Goal: Task Accomplishment & Management: Complete application form

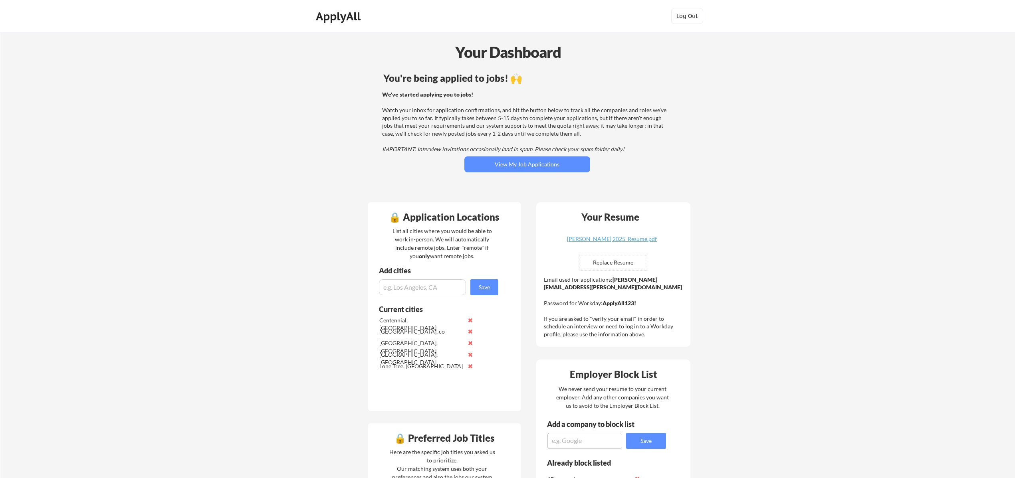
click at [589, 444] on textarea at bounding box center [584, 441] width 75 height 16
type textarea "Qualified"
click at [658, 445] on button "Save" at bounding box center [646, 441] width 40 height 16
click at [494, 164] on button "View My Job Applications" at bounding box center [527, 165] width 126 height 16
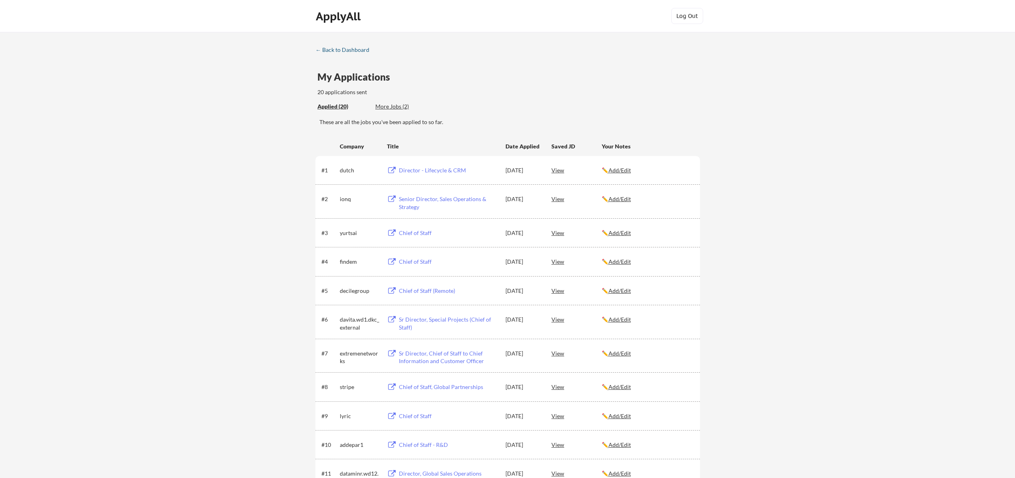
click at [351, 49] on div "← Back to Dashboard" at bounding box center [345, 50] width 60 height 6
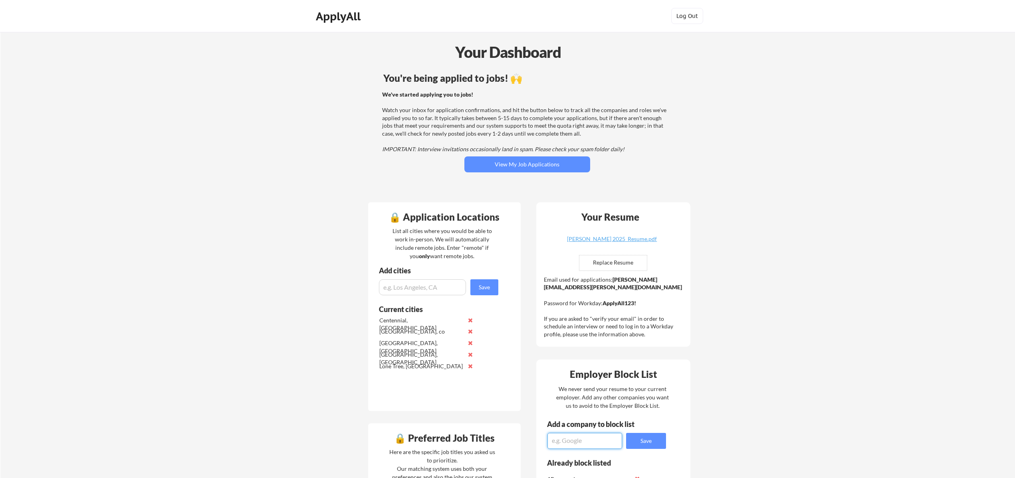
click at [579, 445] on textarea at bounding box center [584, 441] width 75 height 16
type textarea "Rollstack"
click at [658, 442] on button "Save" at bounding box center [646, 441] width 40 height 16
click at [579, 445] on textarea at bounding box center [584, 441] width 75 height 16
type textarea "Zillow"
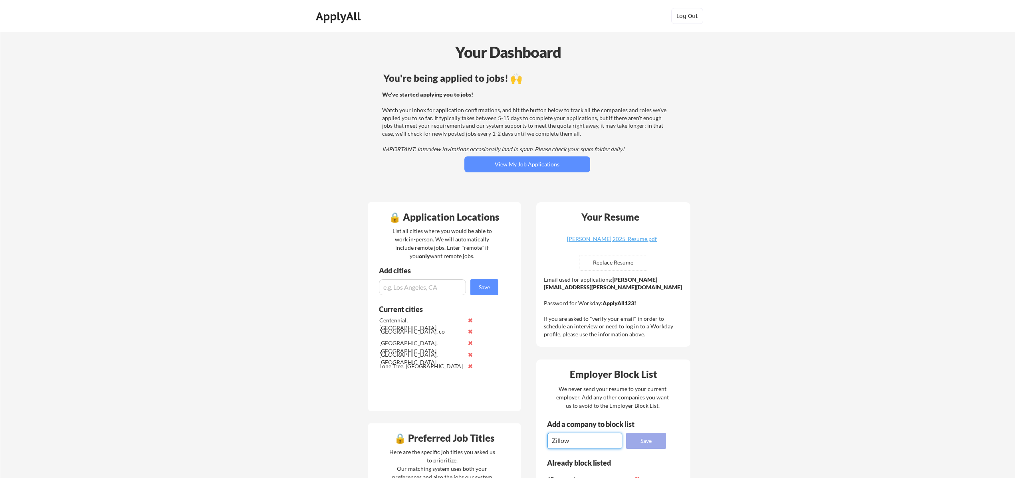
click at [656, 437] on button "Save" at bounding box center [646, 441] width 40 height 16
click at [562, 441] on textarea at bounding box center [584, 441] width 75 height 16
type textarea "Vercel"
click at [648, 443] on button "Save" at bounding box center [646, 441] width 40 height 16
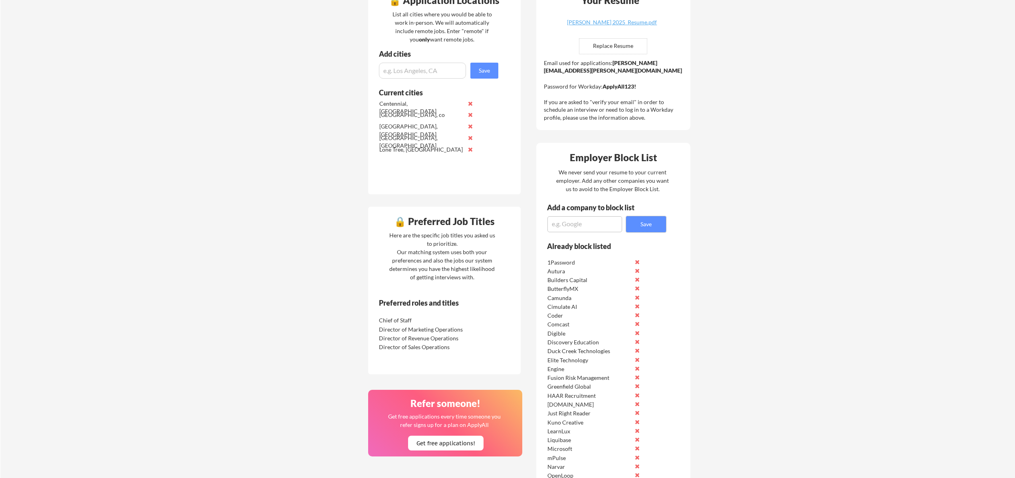
scroll to position [133, 0]
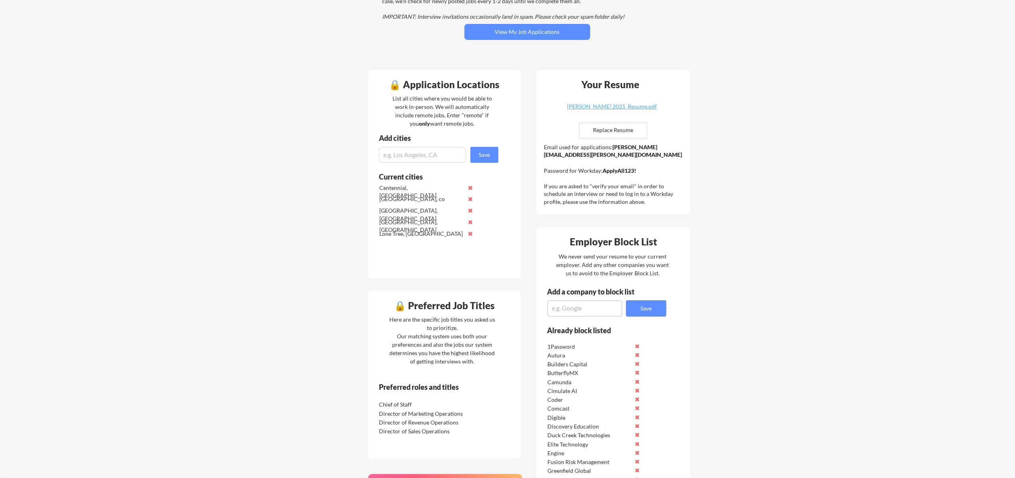
click at [578, 304] on textarea at bounding box center [584, 309] width 75 height 16
type textarea "Moveworks"
click at [644, 307] on button "Save" at bounding box center [646, 309] width 40 height 16
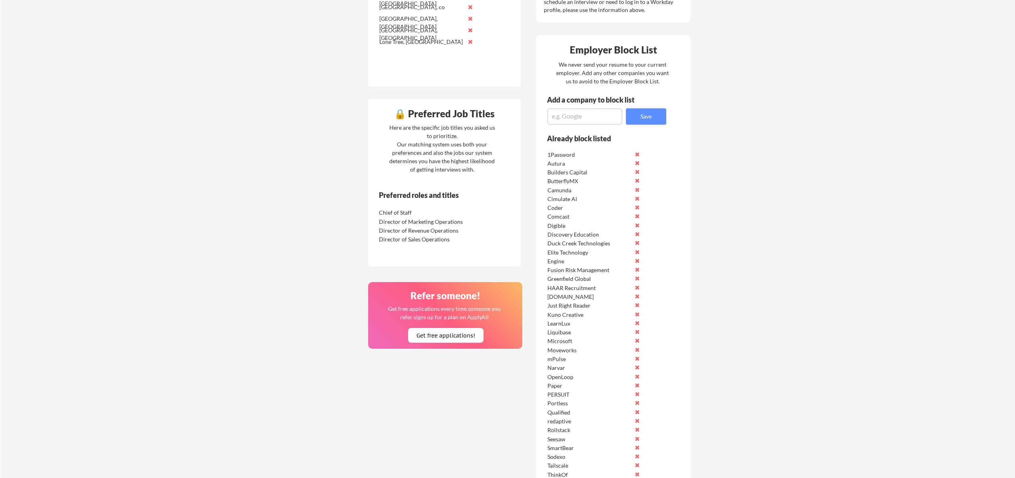
scroll to position [186, 0]
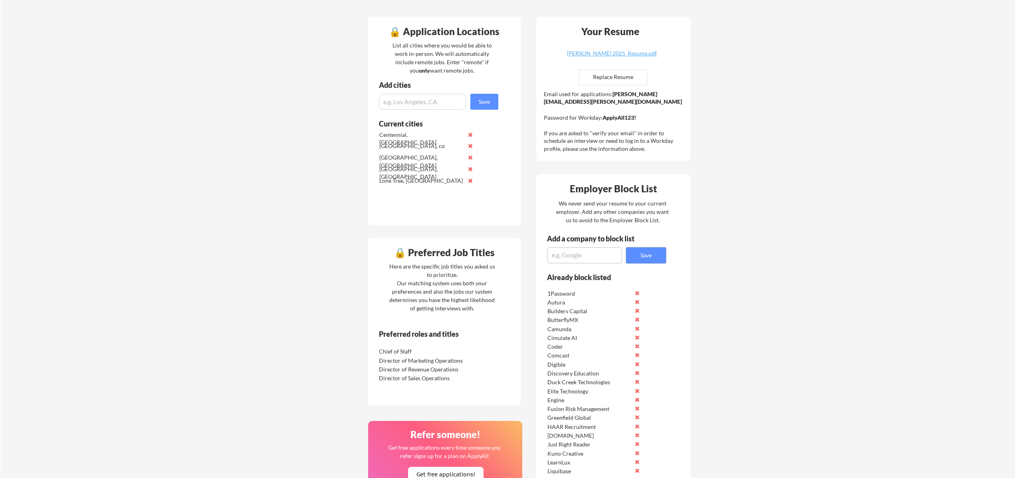
click at [570, 258] on textarea at bounding box center [584, 256] width 75 height 16
type textarea "Aidoc"
click at [648, 254] on button "Save" at bounding box center [646, 256] width 40 height 16
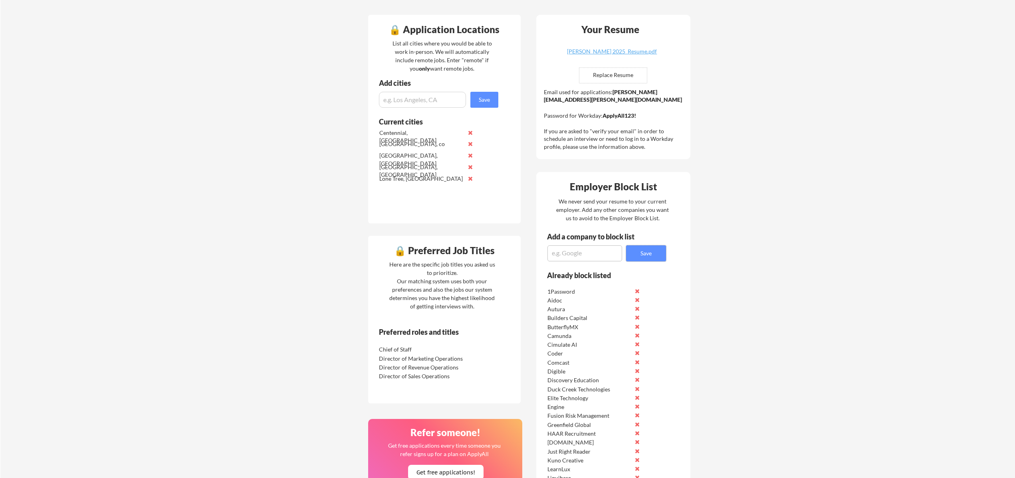
scroll to position [329, 0]
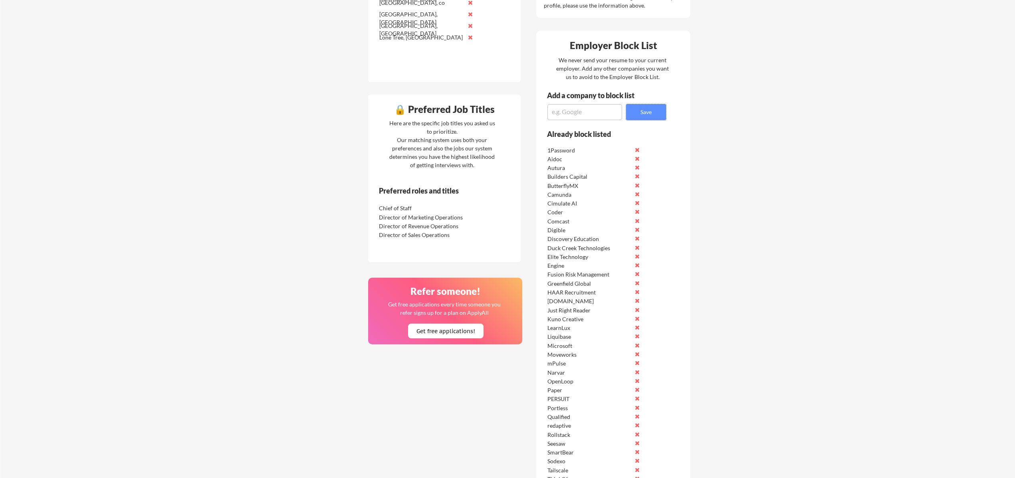
click at [568, 110] on textarea at bounding box center [584, 112] width 75 height 16
type textarea "Ocient"
click at [641, 117] on button "Save" at bounding box center [646, 112] width 40 height 16
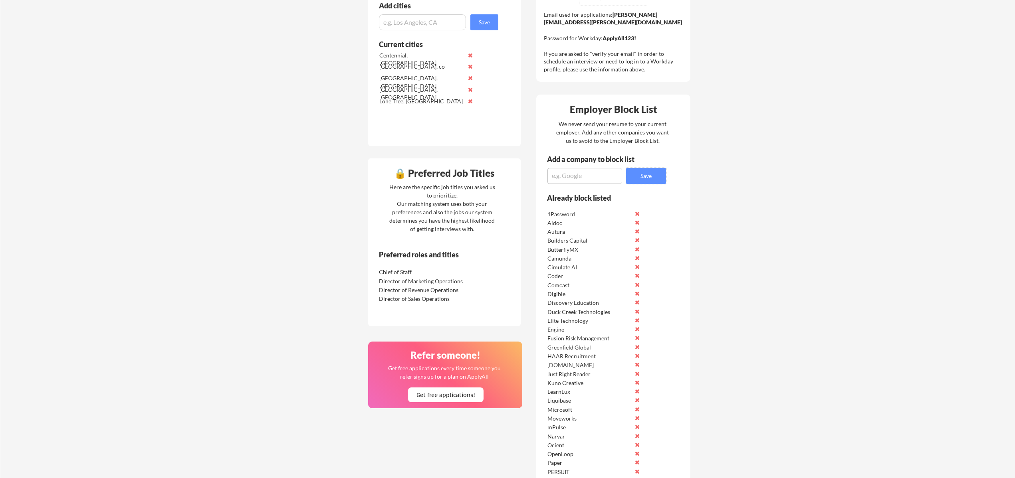
scroll to position [235, 0]
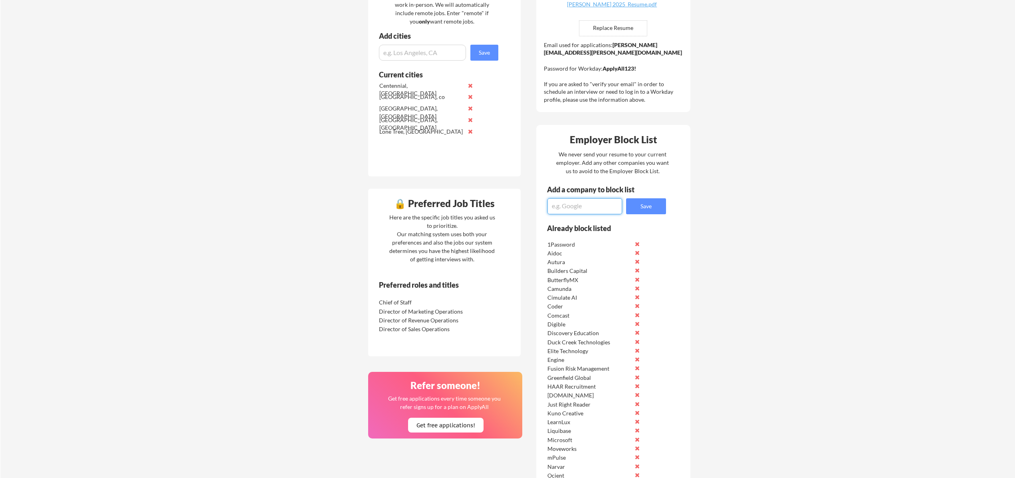
click at [565, 210] on textarea at bounding box center [584, 206] width 75 height 16
type textarea "Superside"
click at [641, 208] on button "Save" at bounding box center [646, 206] width 40 height 16
click at [569, 205] on textarea at bounding box center [584, 206] width 75 height 16
type textarea "Prolific Elearning"
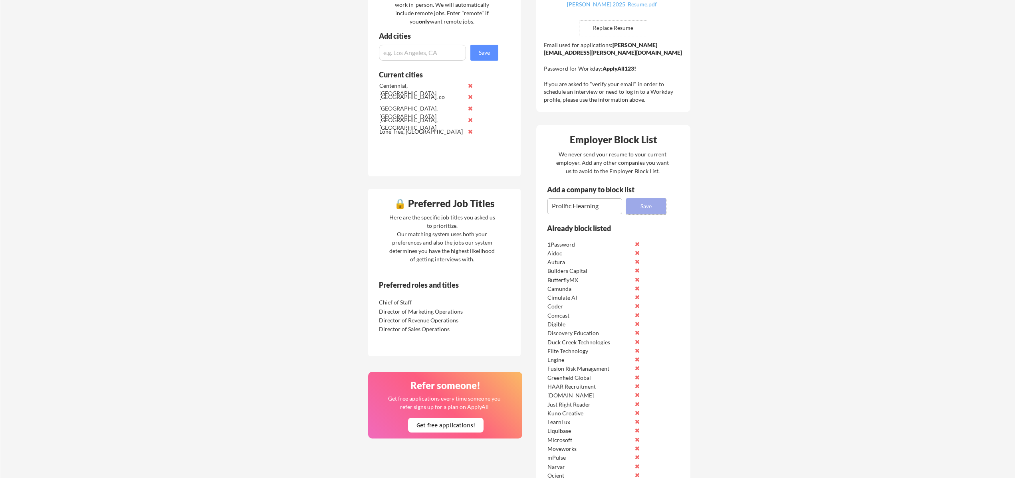
click at [657, 203] on button "Save" at bounding box center [646, 206] width 40 height 16
click at [559, 204] on textarea at bounding box center [584, 206] width 75 height 16
type textarea "Rocket Lawyer"
click at [643, 203] on button "Save" at bounding box center [646, 206] width 40 height 16
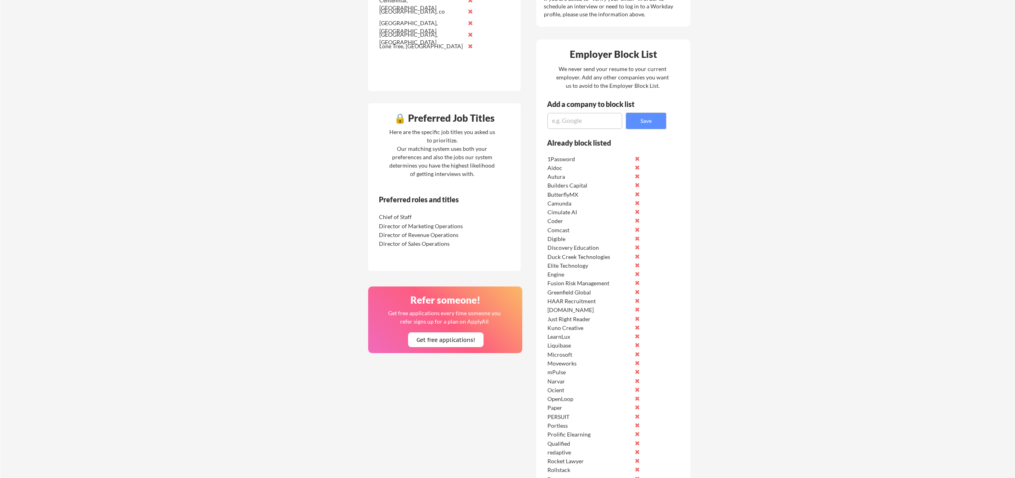
scroll to position [375, 0]
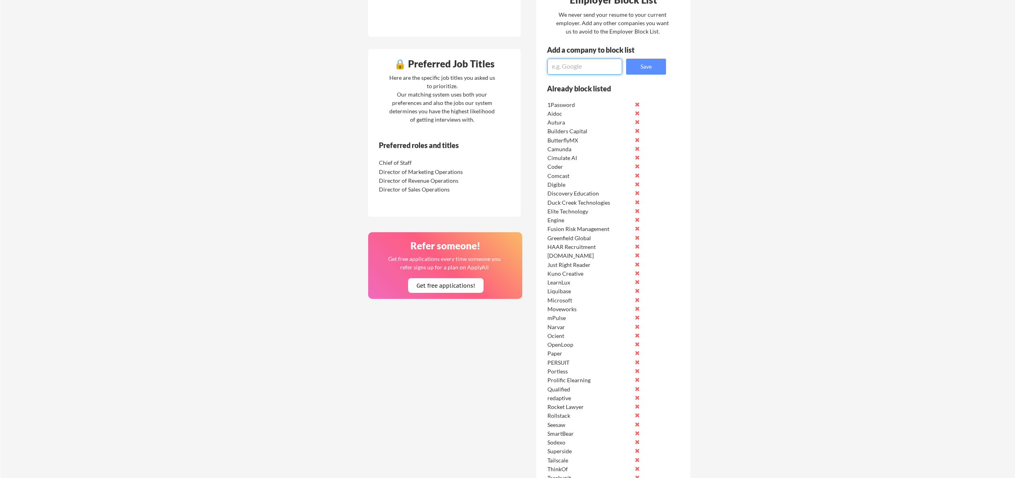
click at [574, 70] on textarea at bounding box center [584, 67] width 75 height 16
type textarea "medallion"
click at [655, 69] on button "Save" at bounding box center [646, 67] width 40 height 16
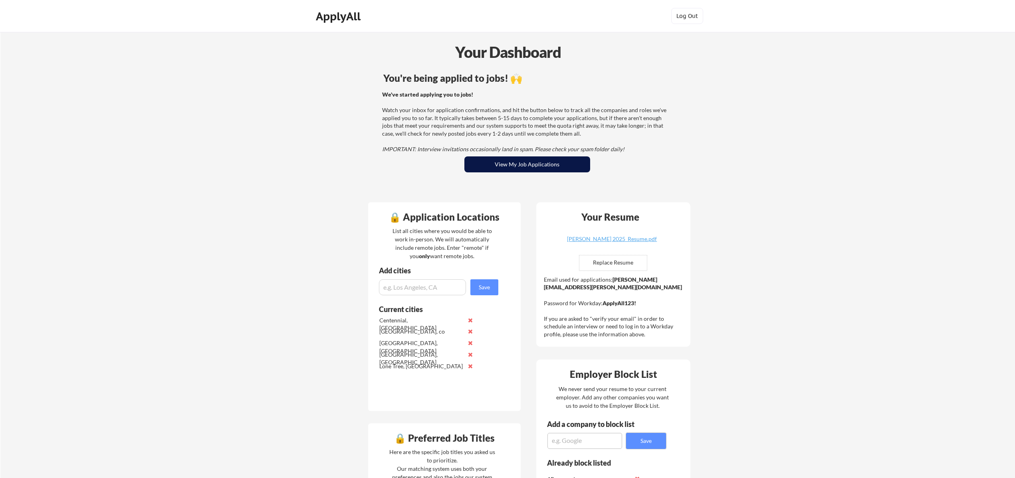
click at [523, 165] on button "View My Job Applications" at bounding box center [527, 165] width 126 height 16
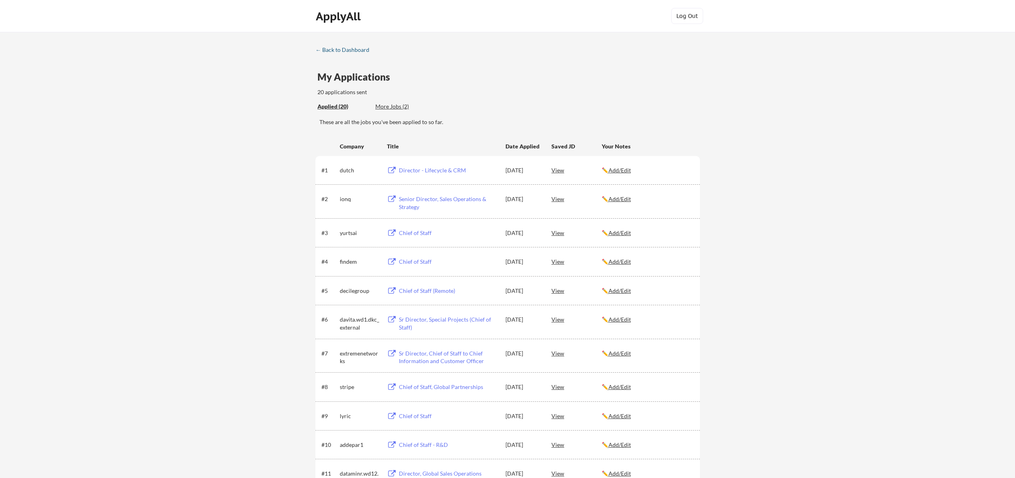
click at [339, 48] on div "← Back to Dashboard" at bounding box center [345, 50] width 60 height 6
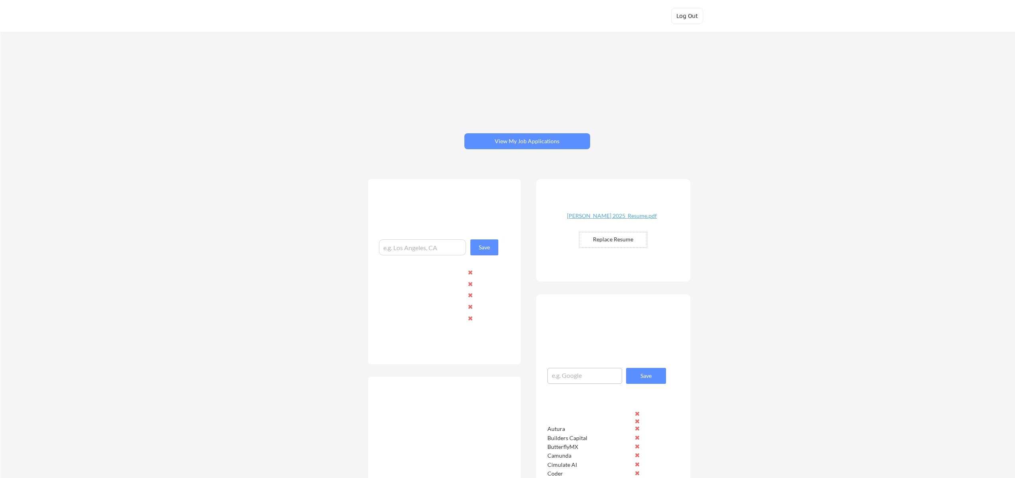
click at [584, 378] on textarea at bounding box center [584, 376] width 75 height 16
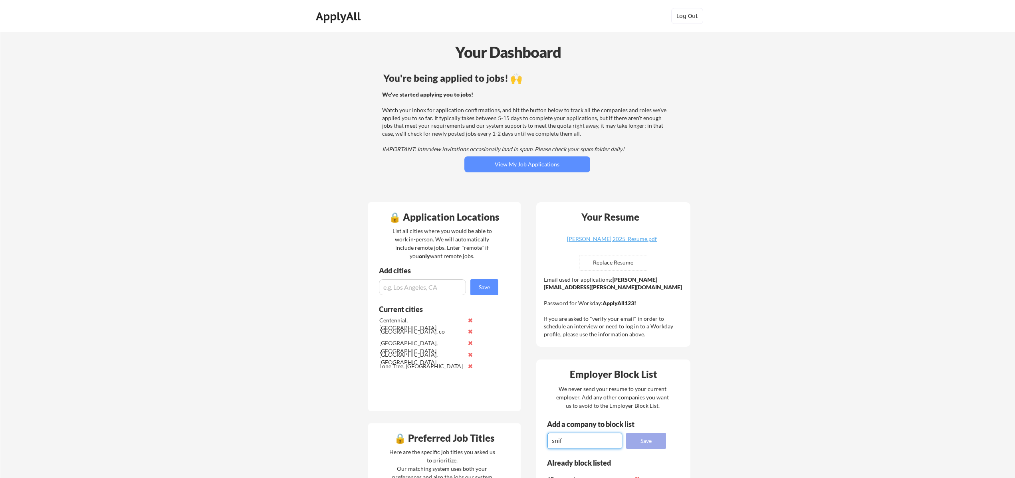
type textarea "snif"
click at [644, 443] on button "Save" at bounding box center [646, 441] width 40 height 16
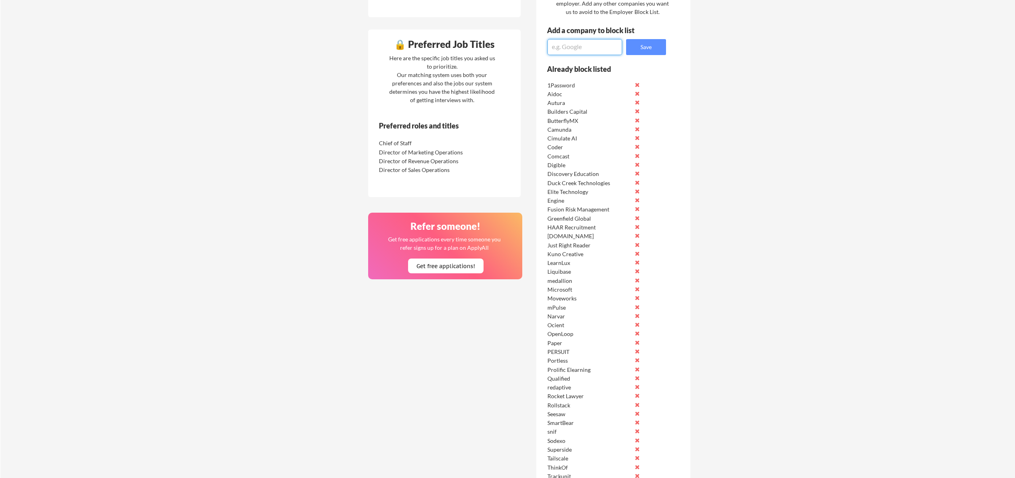
click at [561, 47] on textarea at bounding box center [584, 47] width 75 height 16
type textarea "A.Team"
click at [654, 48] on button "Save" at bounding box center [646, 47] width 40 height 16
